Goal: Transaction & Acquisition: Purchase product/service

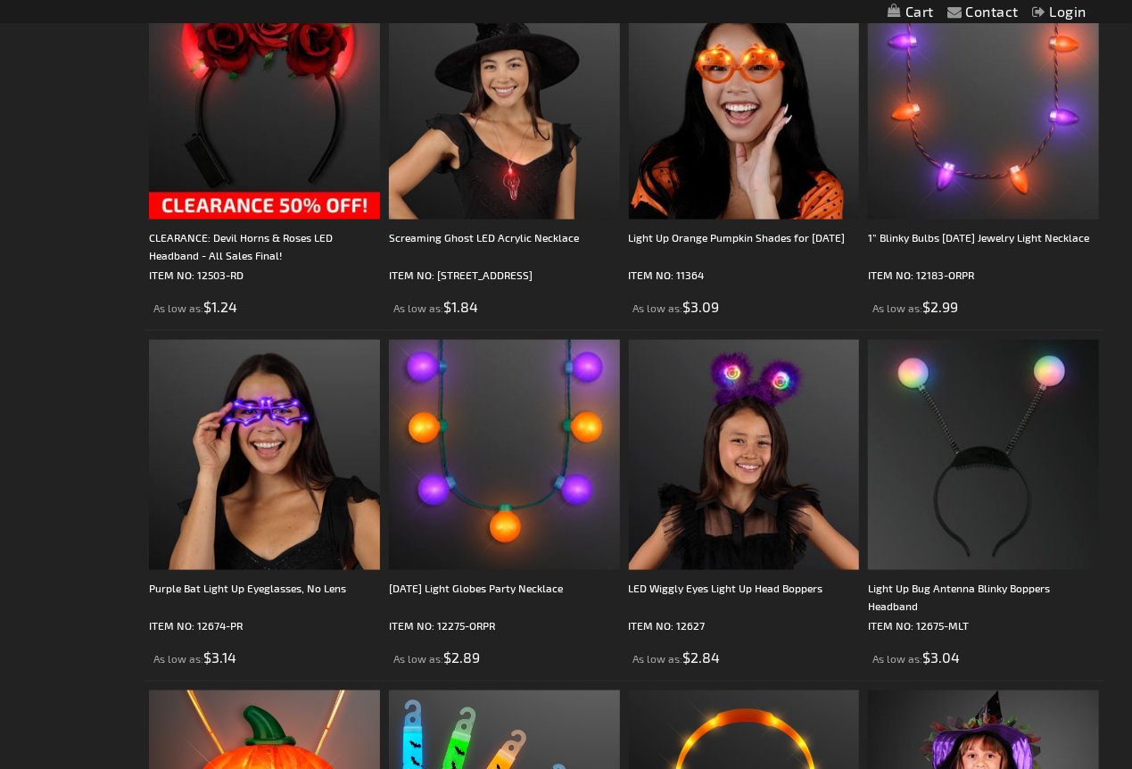
scroll to position [889, 0]
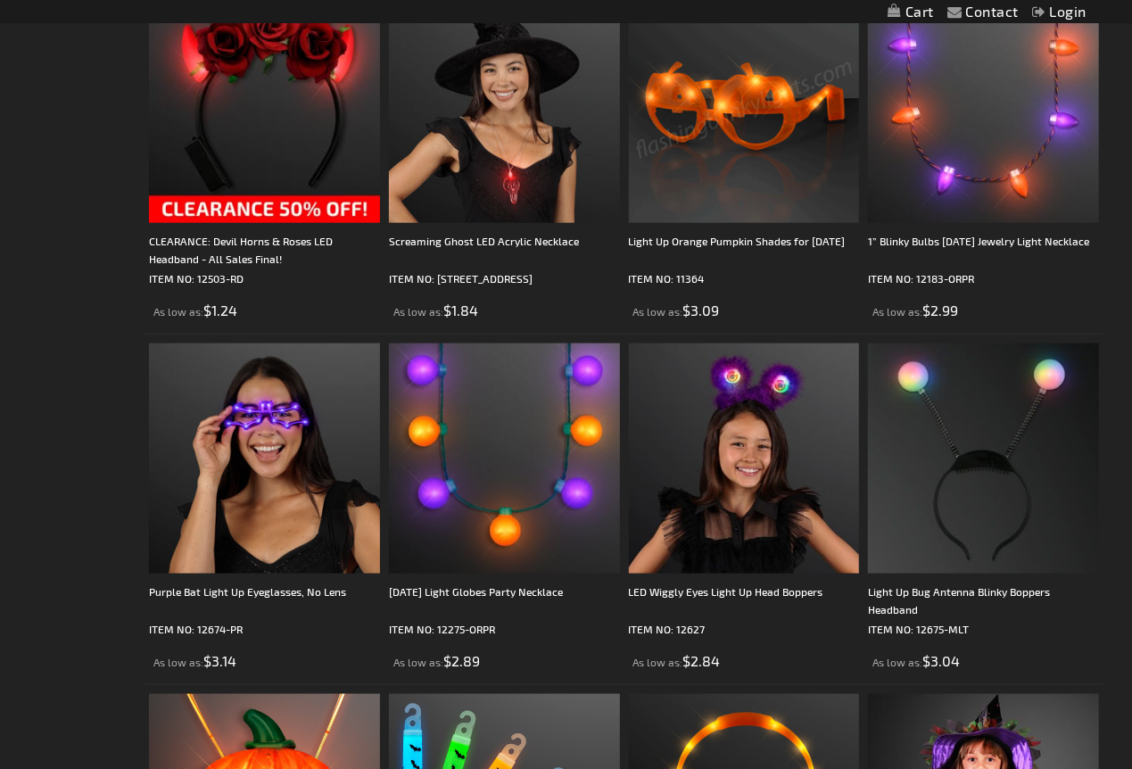
click at [763, 166] on img at bounding box center [744, 107] width 231 height 231
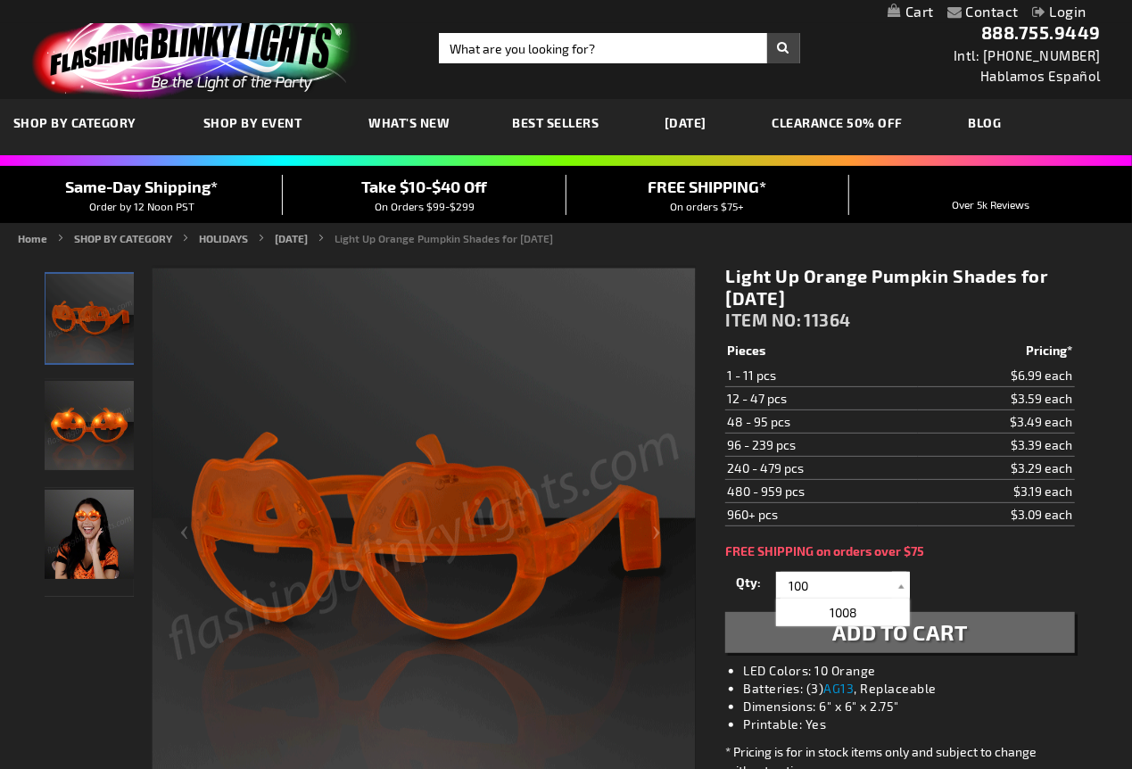
type input "100"
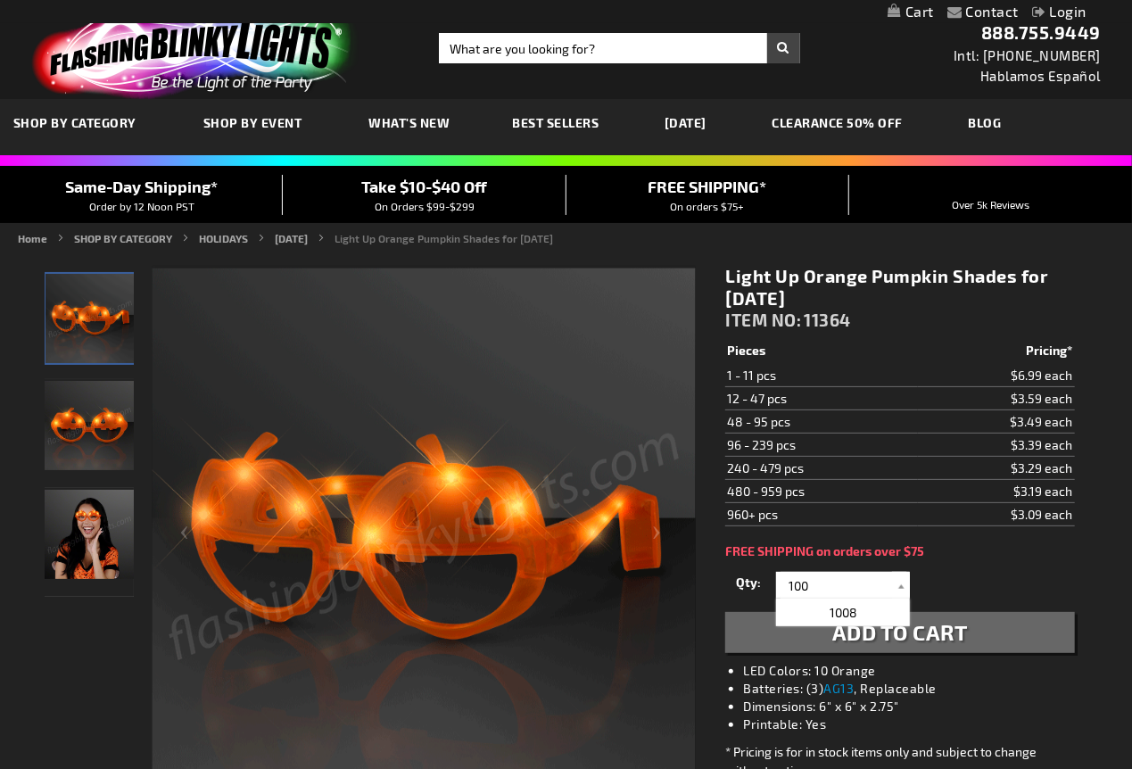
click at [998, 633] on button "Add to Cart" at bounding box center [899, 632] width 349 height 41
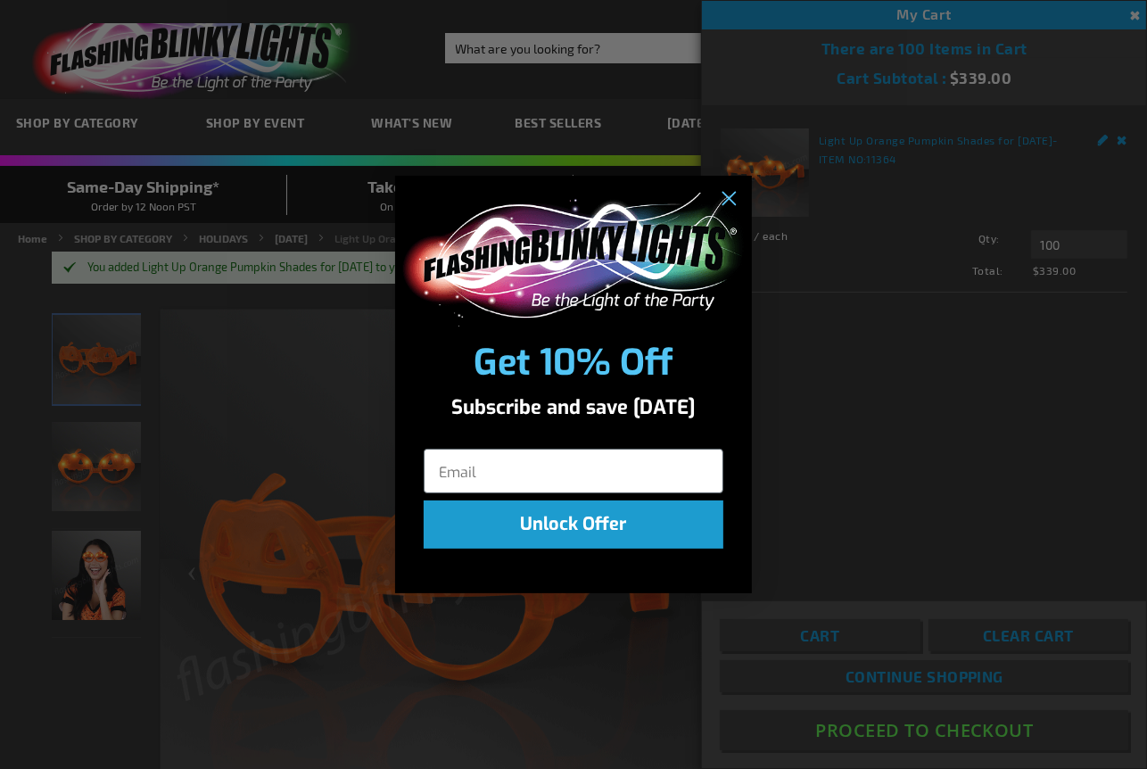
click at [896, 459] on div "Close dialog Get 10% Off Subscribe and save today Unlock Offer Submit" at bounding box center [573, 384] width 1147 height 769
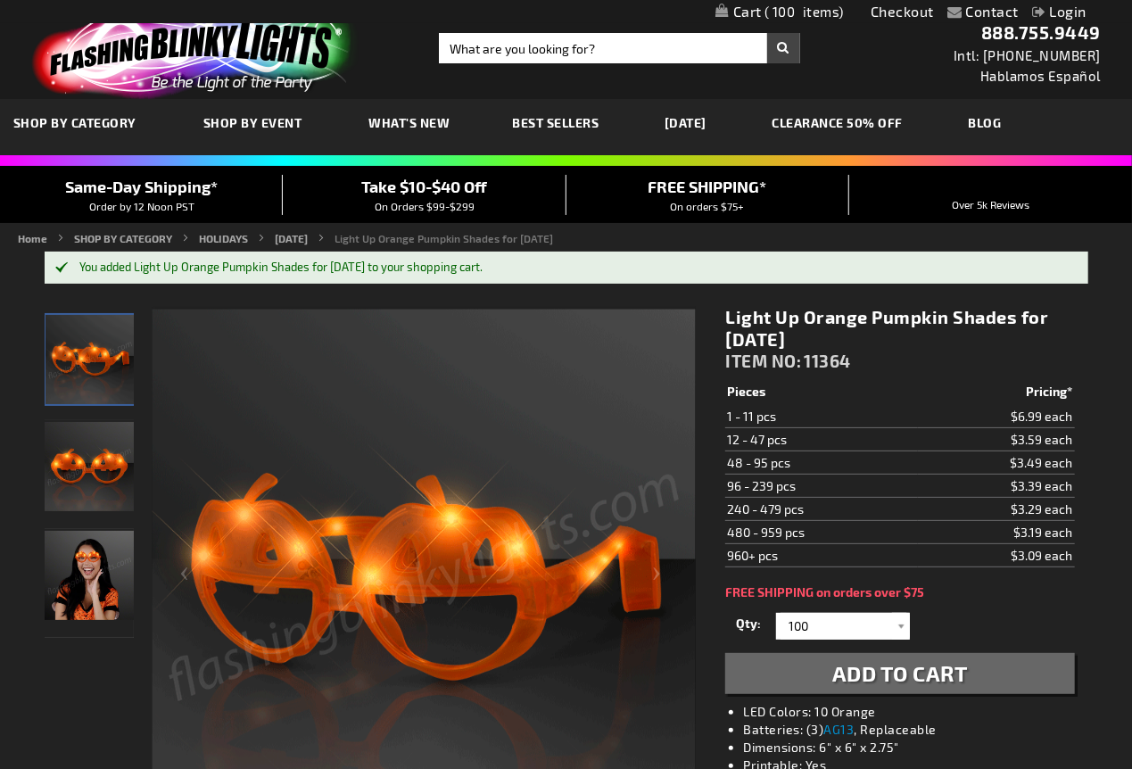
click at [780, 7] on span "100" at bounding box center [804, 12] width 79 height 16
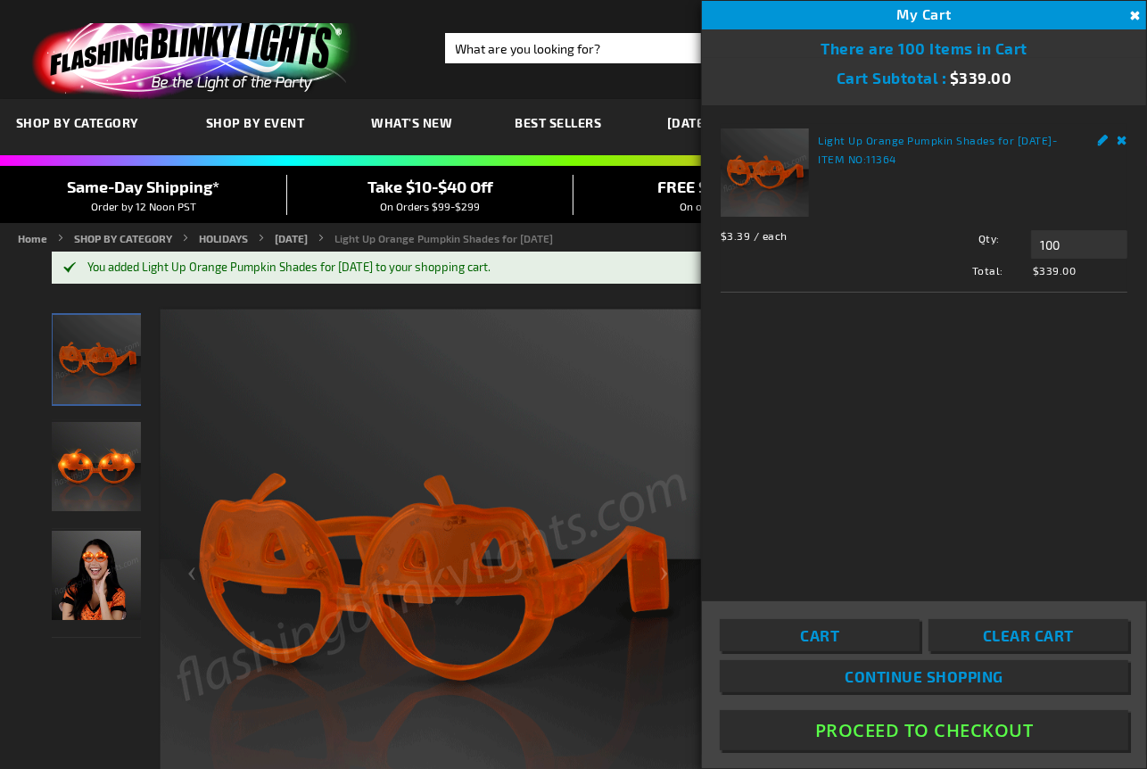
click at [1012, 730] on button "Proceed To Checkout" at bounding box center [924, 730] width 409 height 40
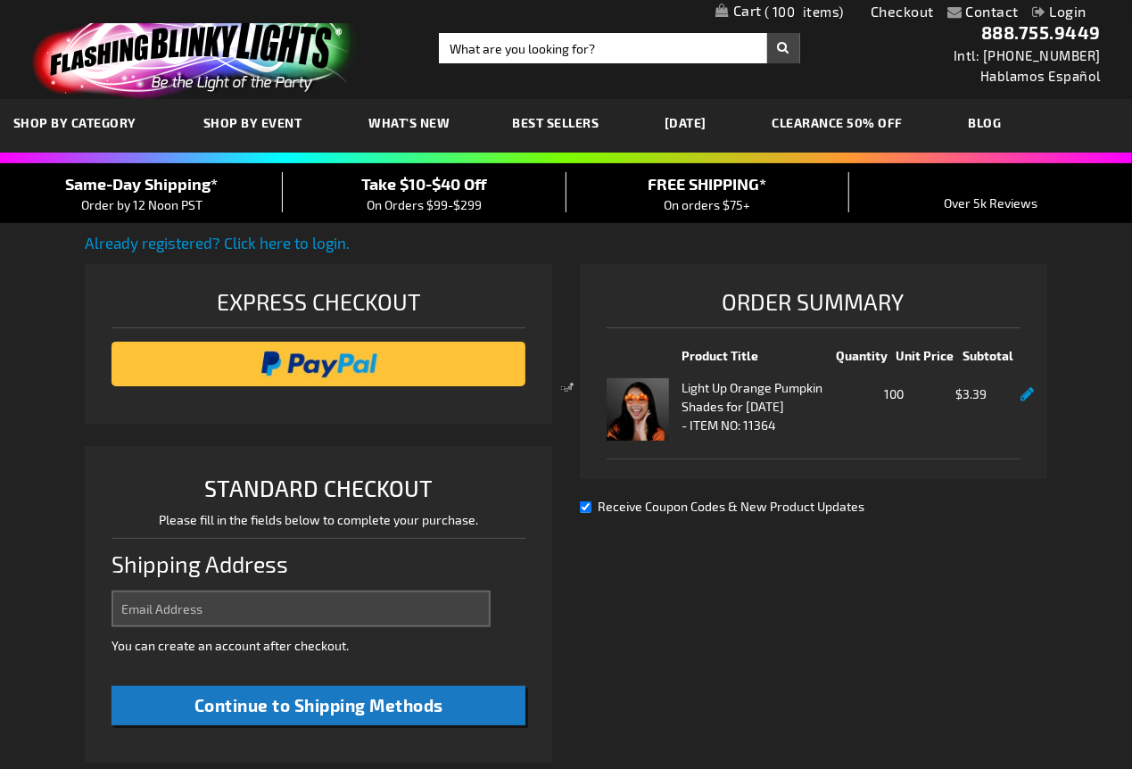
select select "US"
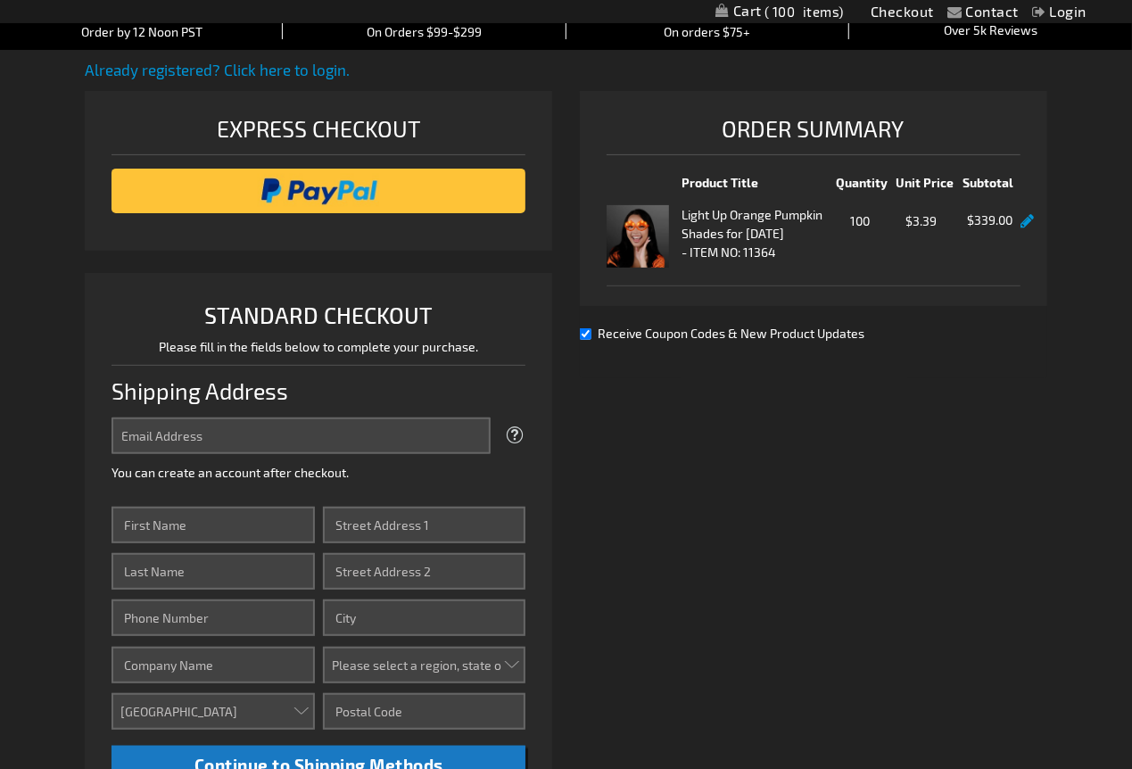
scroll to position [297, 0]
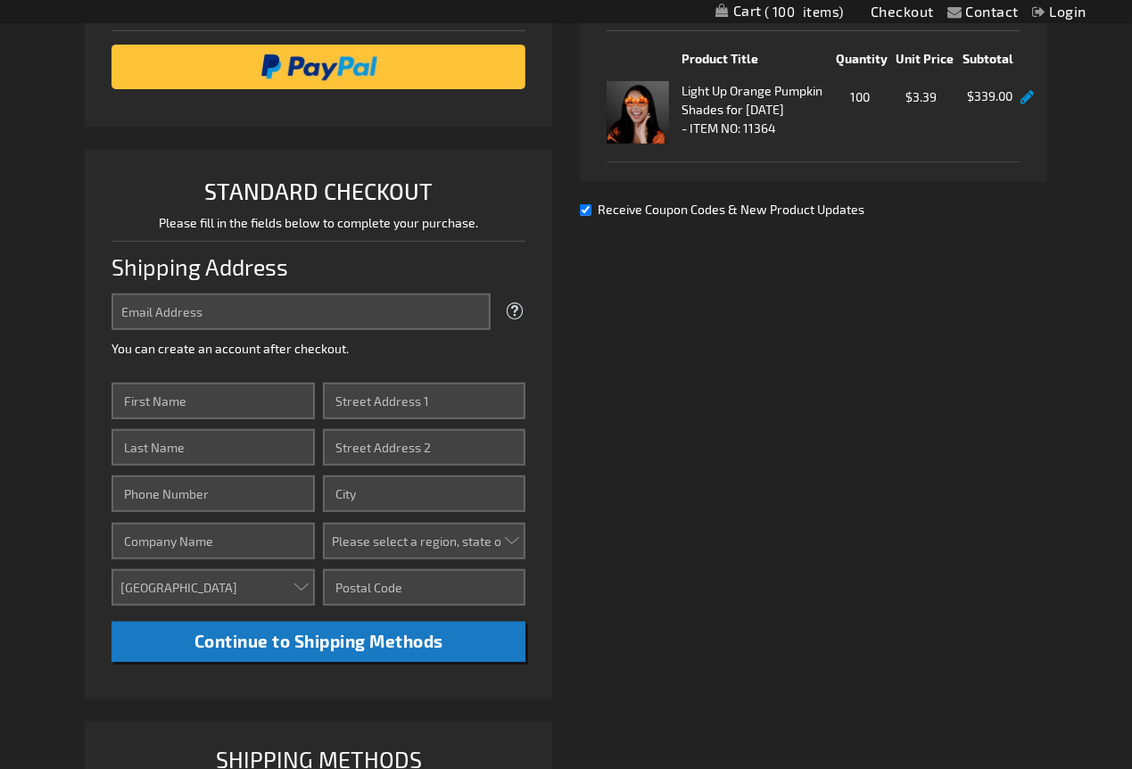
click at [720, 217] on span "Receive Coupon Codes & New Product Updates" at bounding box center [732, 209] width 267 height 15
click at [591, 216] on input "Receive Coupon Codes & New Product Updates" at bounding box center [586, 210] width 12 height 12
click at [713, 217] on span "Receive Coupon Codes & New Product Updates" at bounding box center [732, 209] width 267 height 15
click at [591, 216] on input "Receive Coupon Codes & New Product Updates" at bounding box center [586, 210] width 12 height 12
checkbox input "true"
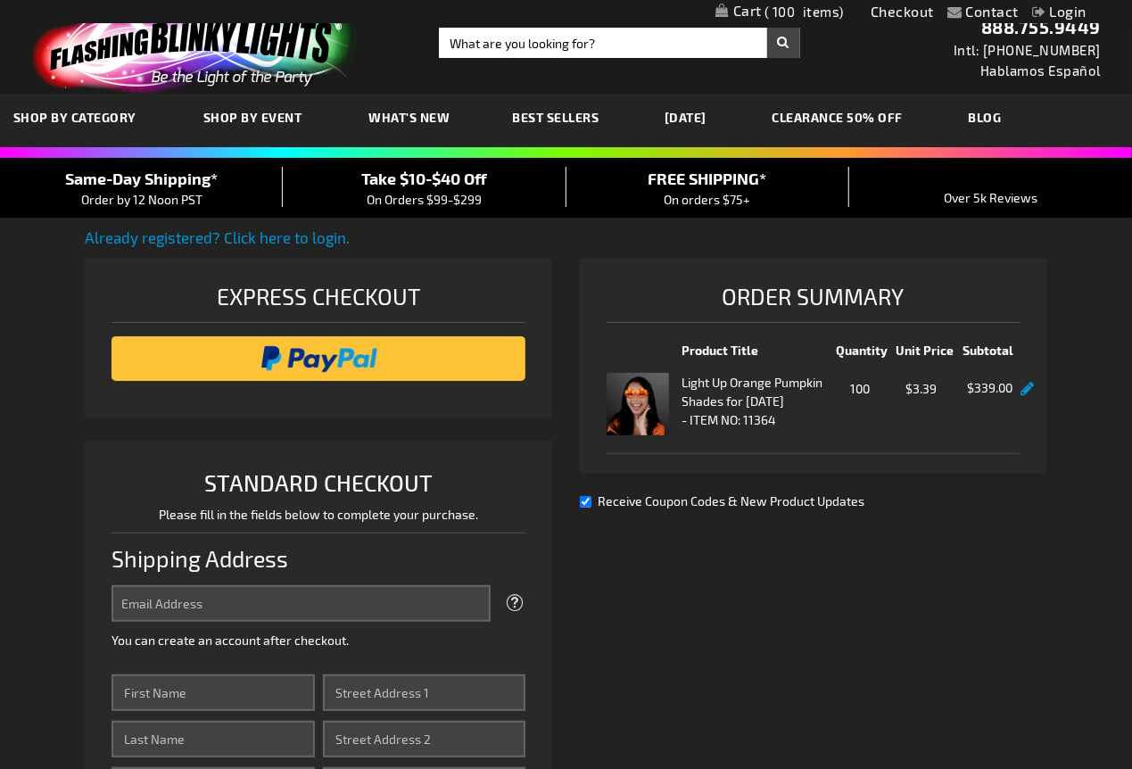
scroll to position [0, 0]
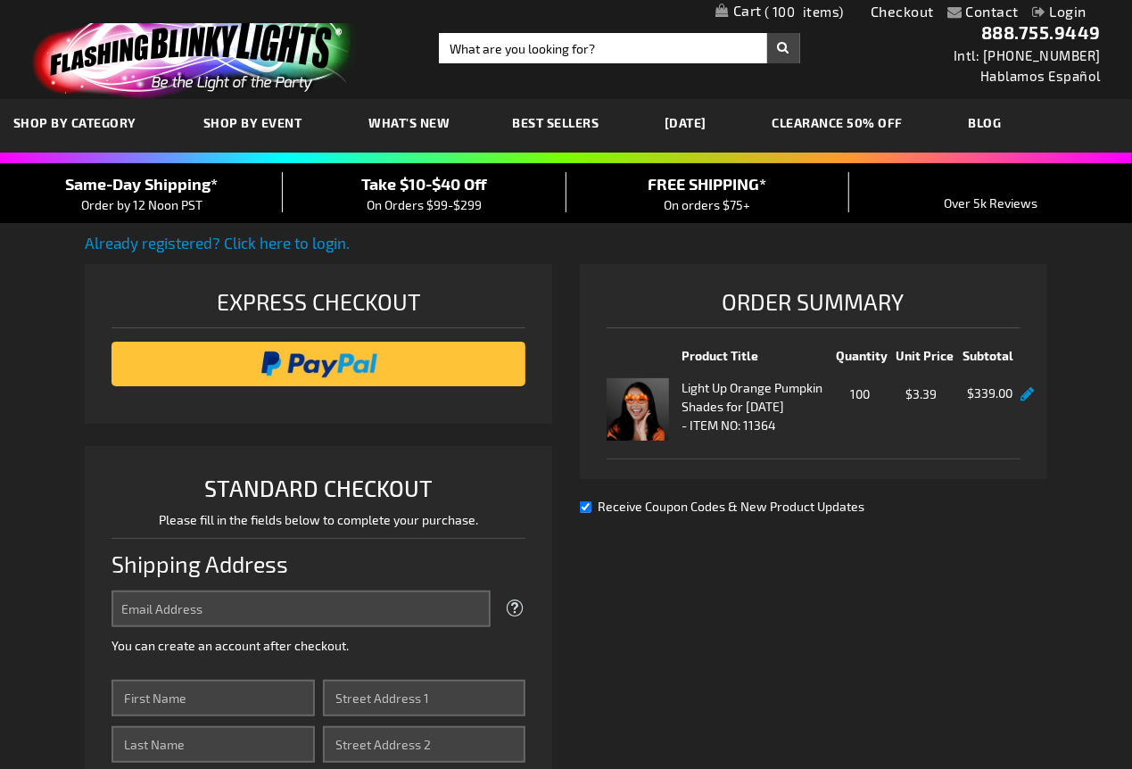
click at [302, 300] on div "Express Checkout" at bounding box center [319, 306] width 414 height 45
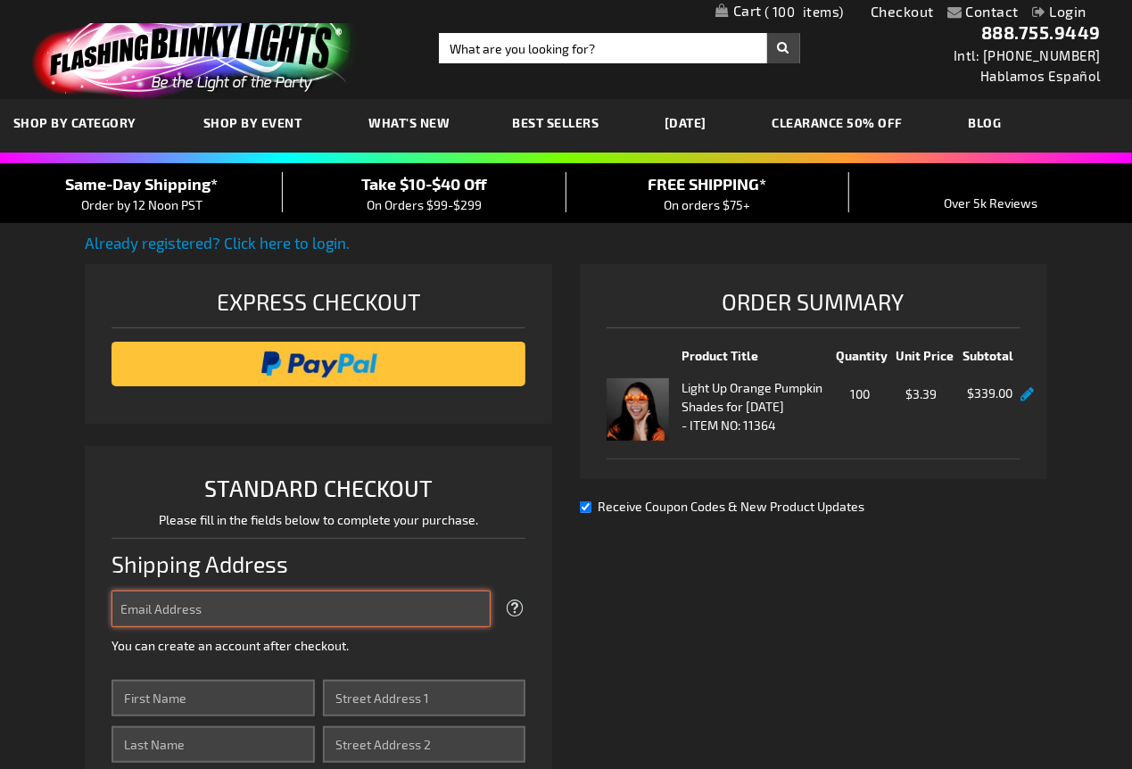
click at [381, 620] on input "Email Address" at bounding box center [301, 609] width 379 height 37
type input "venahorro@gmail.com"
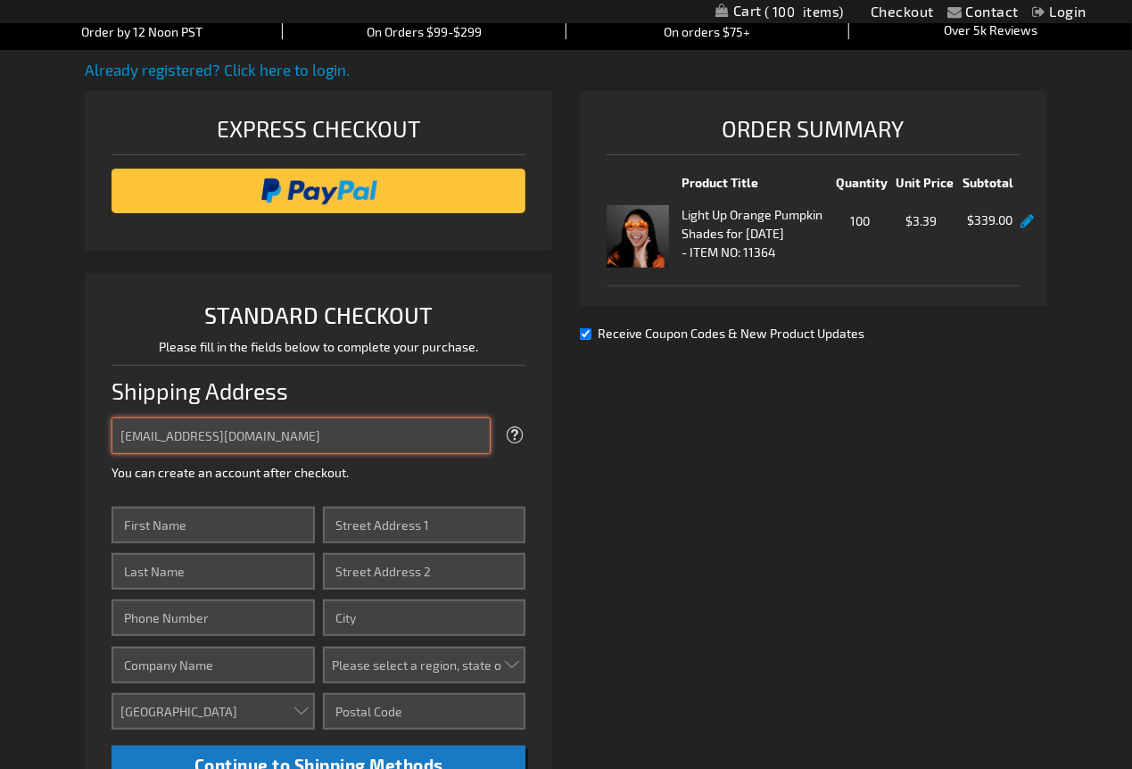
scroll to position [297, 0]
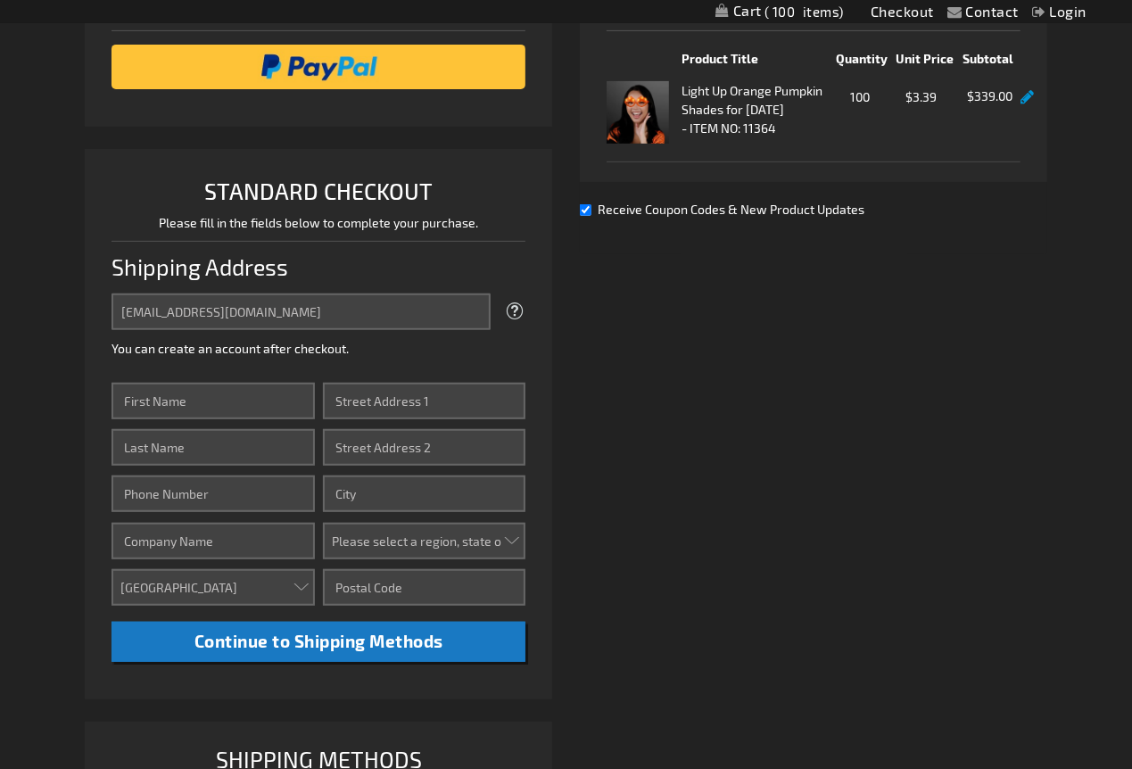
click at [246, 373] on div "Email Address venahorro@gmail.com Tooltip We'll send your order confirmation he…" at bounding box center [319, 478] width 414 height 368
drag, startPoint x: 259, startPoint y: 401, endPoint x: 256, endPoint y: 413, distance: 12.8
click at [259, 401] on input "First Name" at bounding box center [213, 401] width 203 height 37
type input "jose"
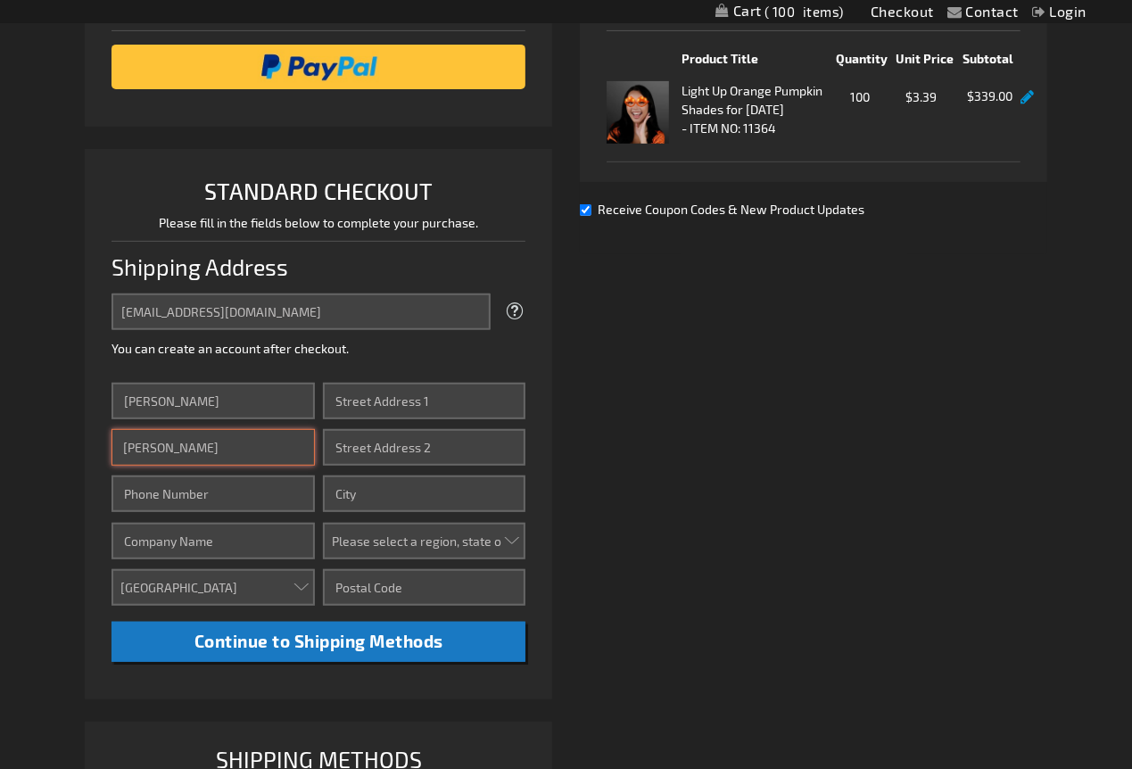
type input "4234234233"
type input "jose"
type input "408 Miami St"
type input "miami"
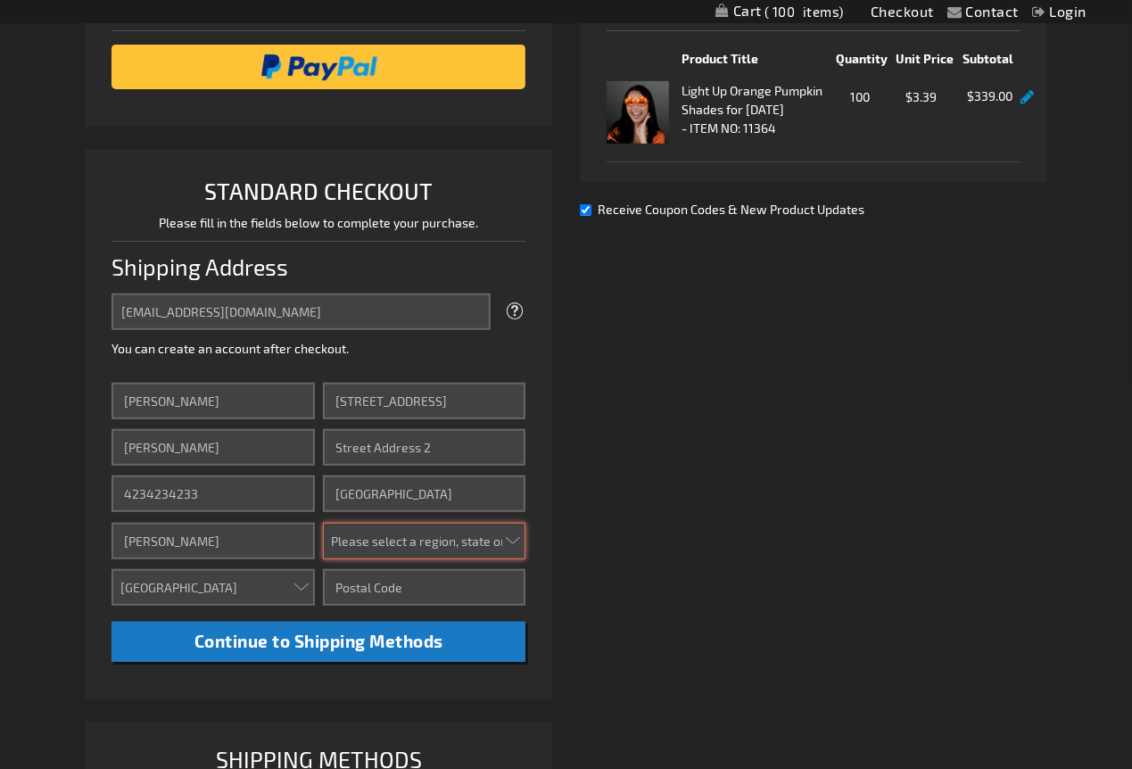
select select "18"
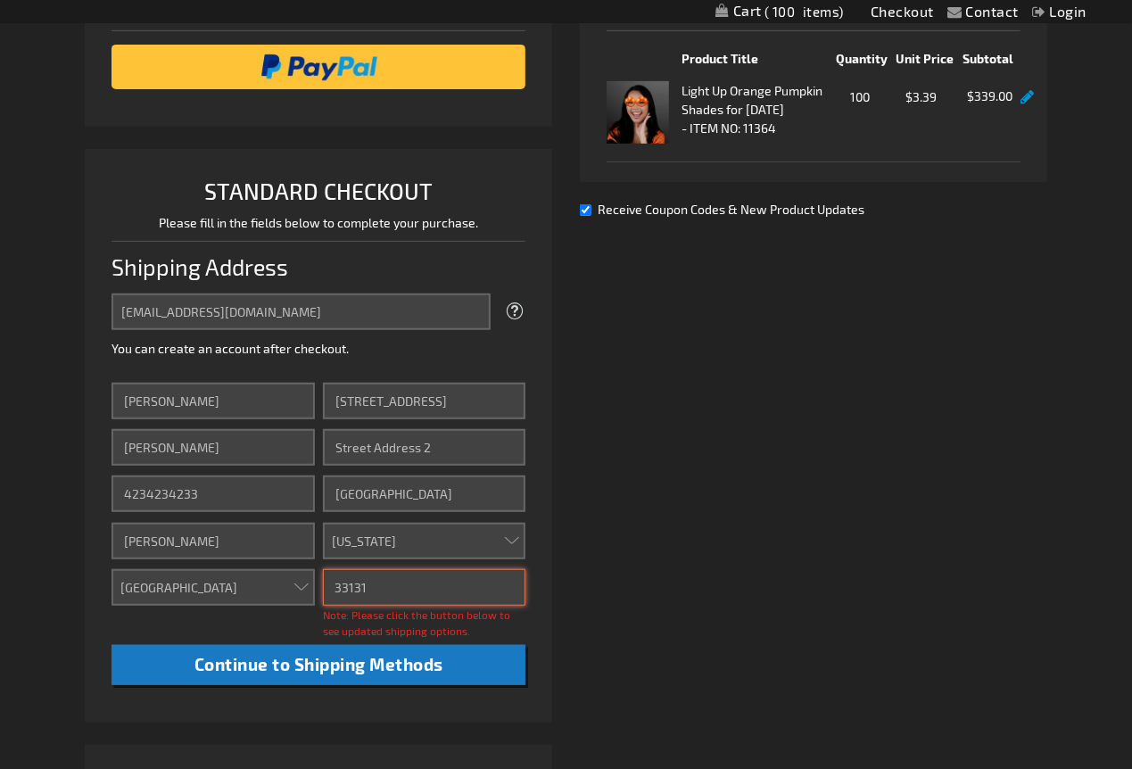
click at [421, 575] on input "33131" at bounding box center [424, 587] width 203 height 37
drag, startPoint x: 413, startPoint y: 593, endPoint x: 236, endPoint y: 589, distance: 177.6
click at [236, 589] on div "First Name jose Last Name jose Phone Number 4234234233 Company jose Country Aru…" at bounding box center [319, 534] width 414 height 302
type input "WD5 0SD"
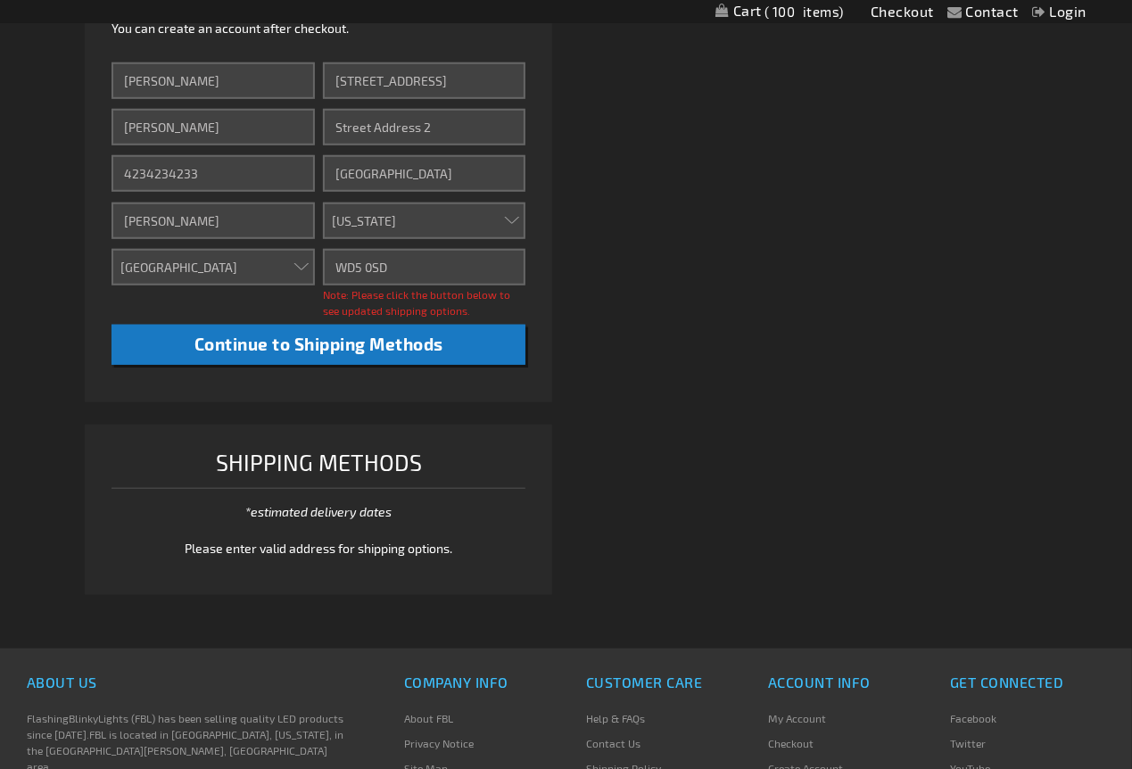
scroll to position [693, 0]
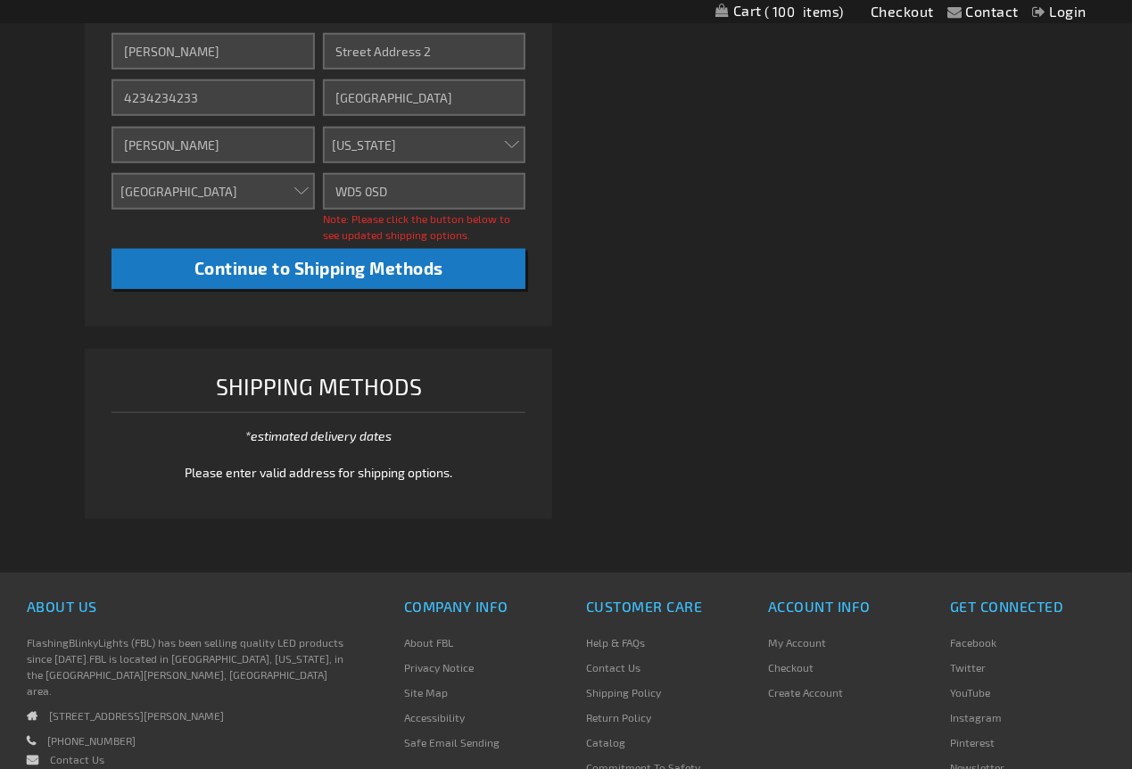
click at [947, 209] on div "Already registered? Click here to login. Shipping Review & Payments Estimated T…" at bounding box center [566, 38] width 963 height 998
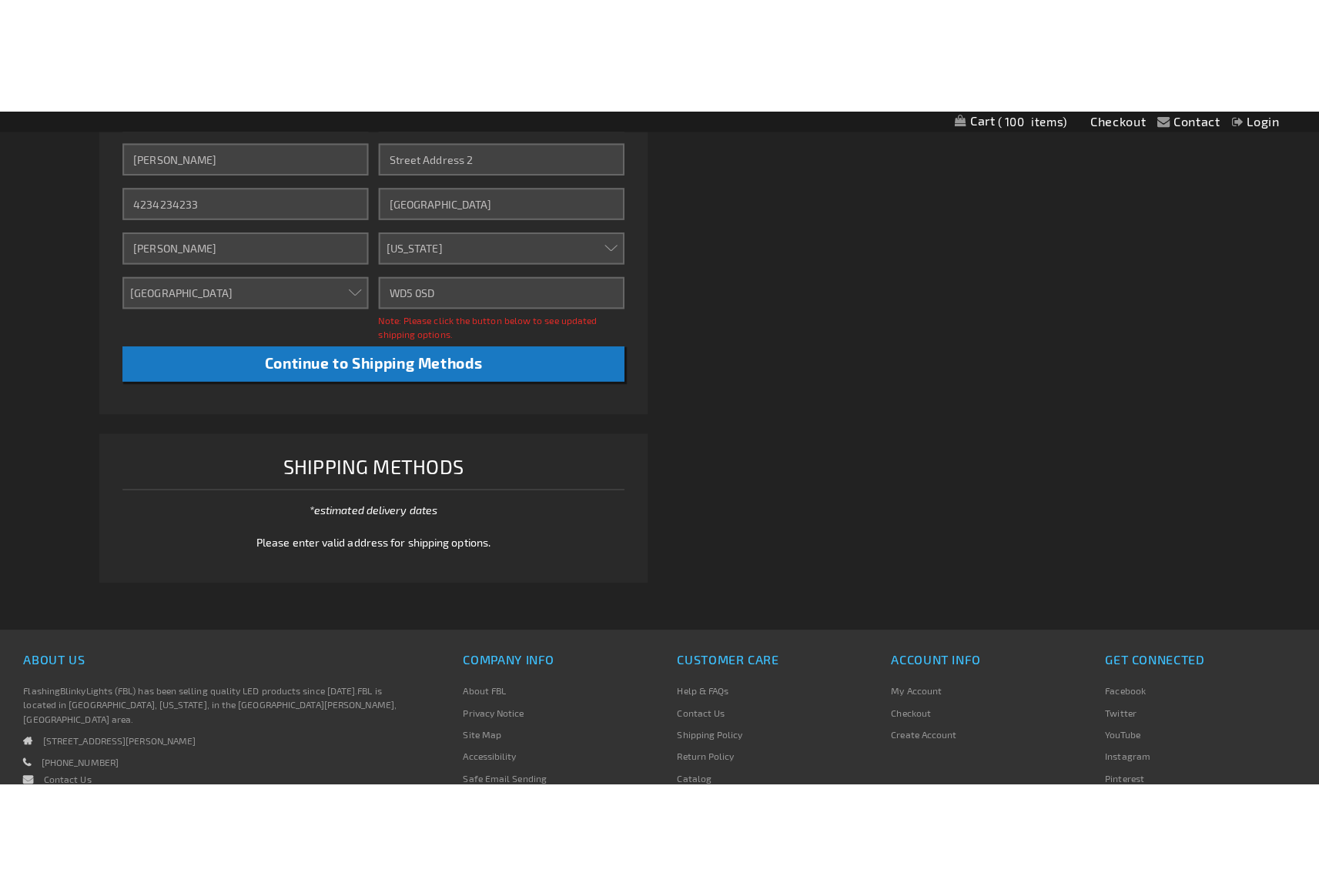
scroll to position [581, 0]
